Goal: Task Accomplishment & Management: Manage account settings

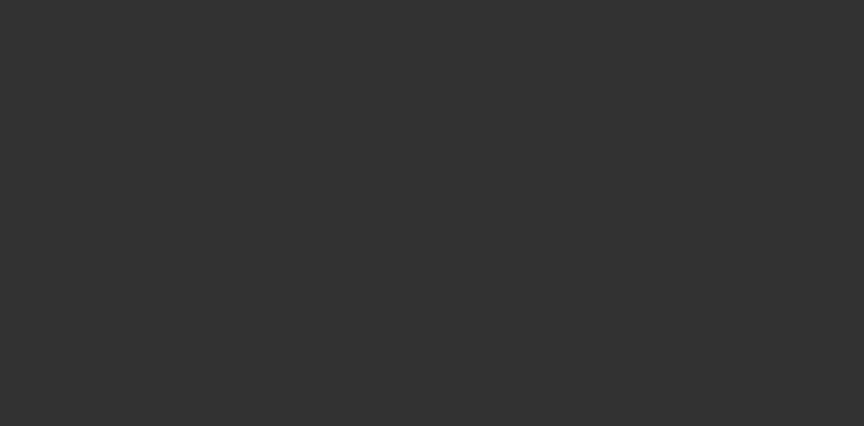
select select "0"
select select "2"
select select "0"
select select "6"
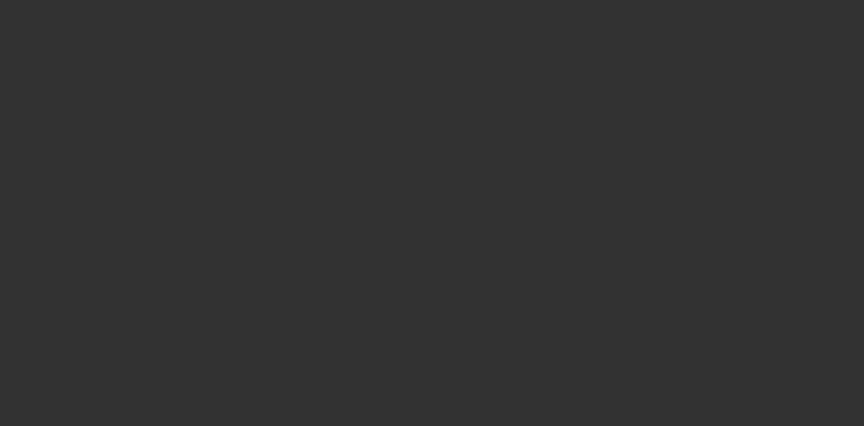
select select "0"
select select "2"
select select "0"
select select "6"
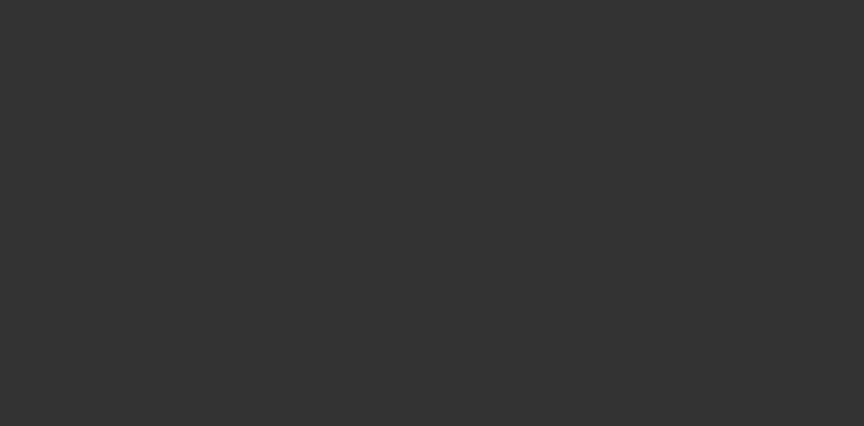
select select "0"
select select "2"
select select "0"
select select "6"
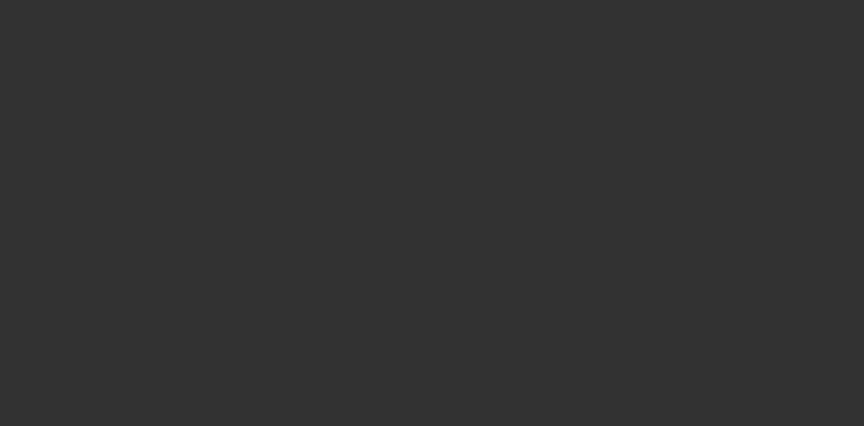
select select "0"
select select "2"
select select "0"
select select "6"
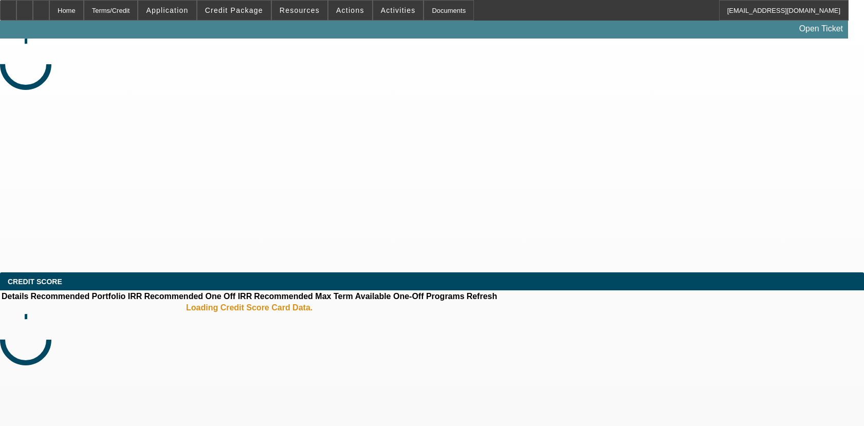
select select "0"
select select "0.1"
select select "4"
select select "0"
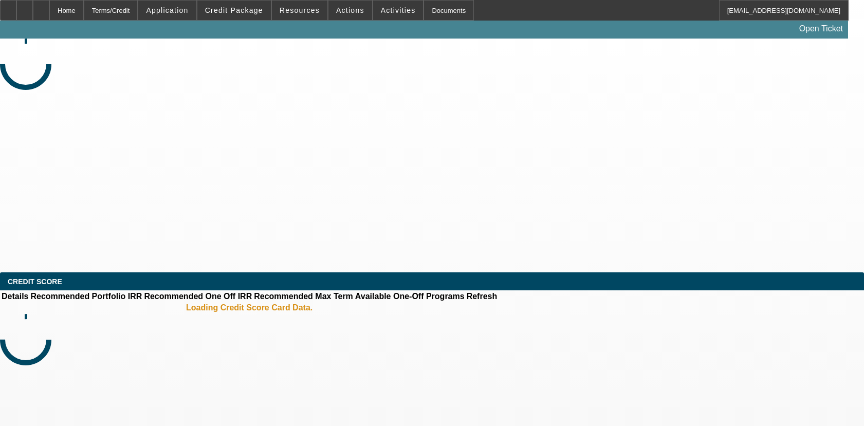
select select "0"
select select "0.1"
select select "4"
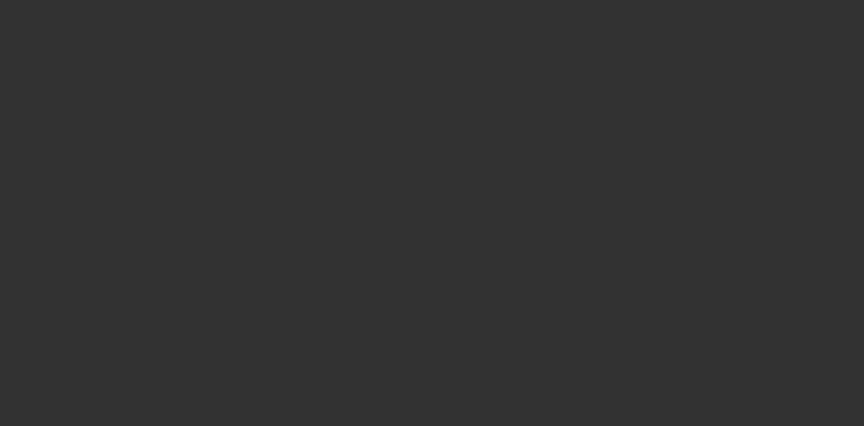
select select "0"
select select "6"
select select "0"
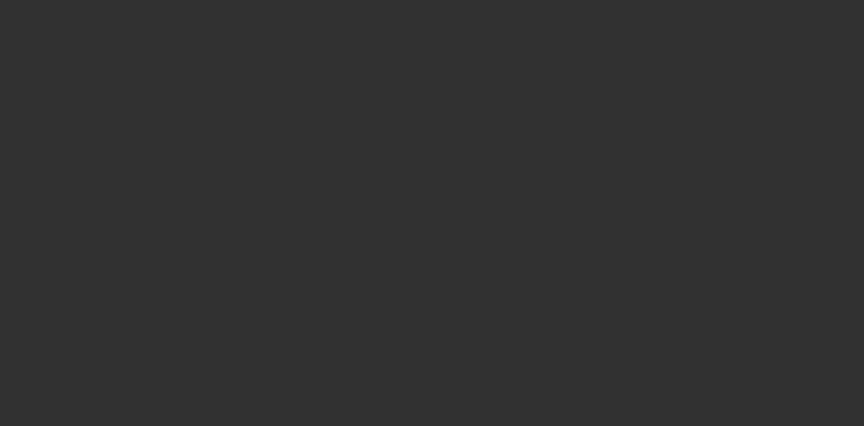
select select "0"
select select "6"
select select "0"
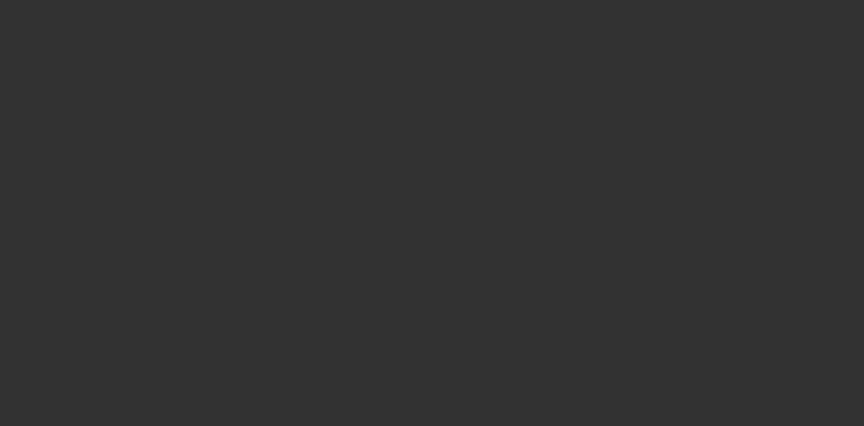
select select "0"
select select "6"
select select "0"
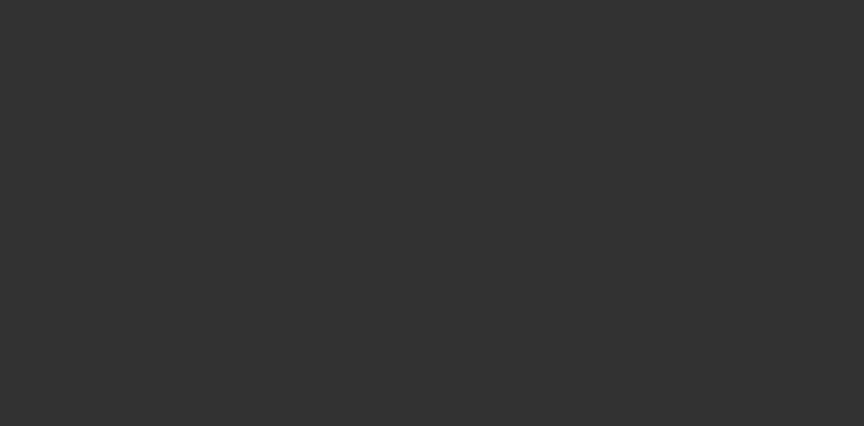
select select "6"
